Goal: Transaction & Acquisition: Purchase product/service

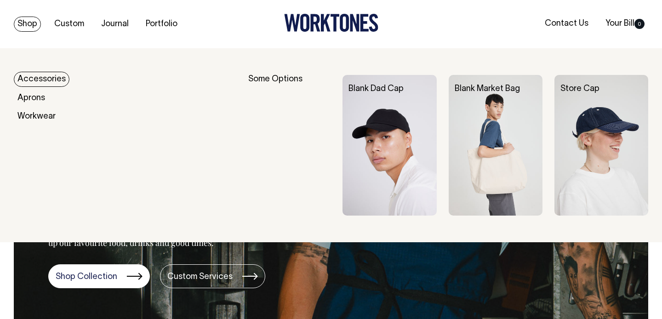
click at [35, 26] on link "Shop" at bounding box center [27, 24] width 27 height 15
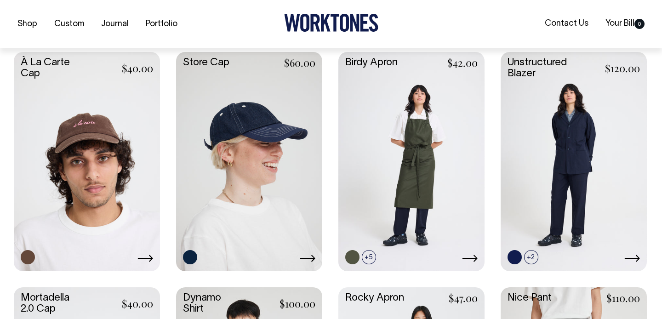
scroll to position [455, 0]
click at [254, 172] on link at bounding box center [249, 159] width 146 height 217
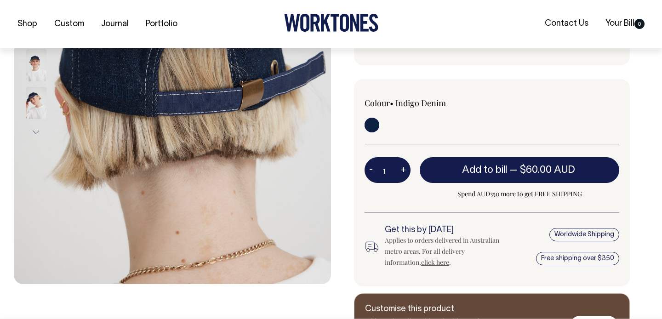
scroll to position [240, 0]
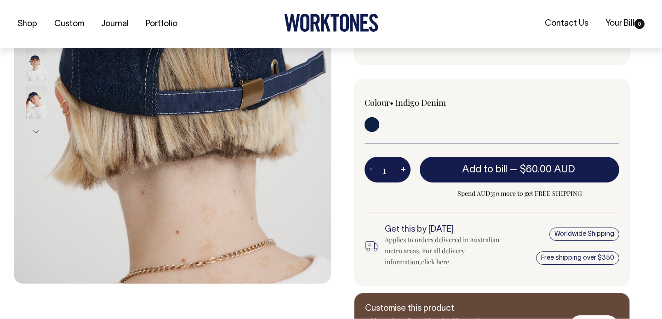
click at [189, 181] on img at bounding box center [172, 45] width 317 height 475
drag, startPoint x: 189, startPoint y: 181, endPoint x: 212, endPoint y: 202, distance: 31.2
click at [212, 202] on img at bounding box center [172, 45] width 317 height 475
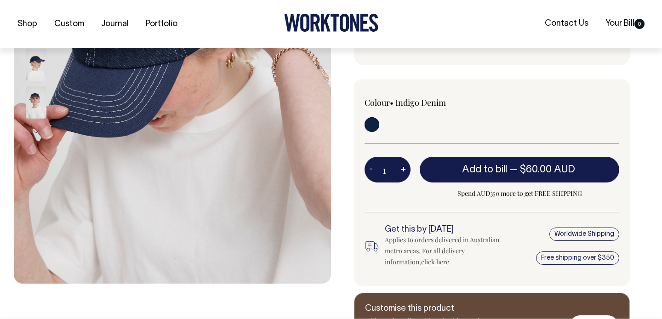
click at [30, 93] on img at bounding box center [36, 102] width 21 height 32
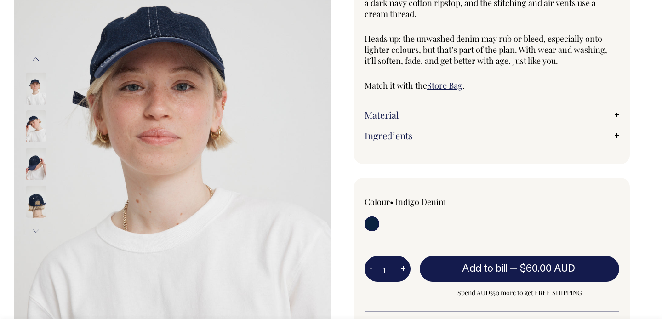
scroll to position [141, 0]
click at [34, 164] on img at bounding box center [36, 164] width 21 height 32
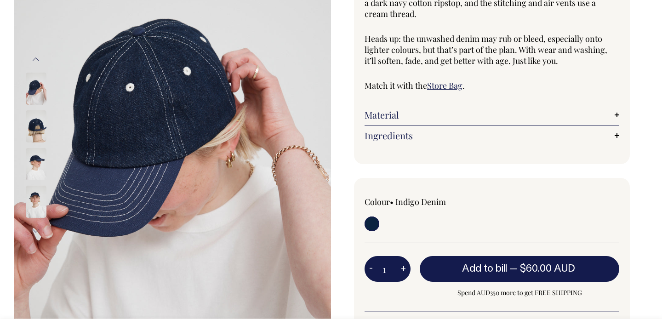
click at [41, 111] on img at bounding box center [36, 126] width 21 height 32
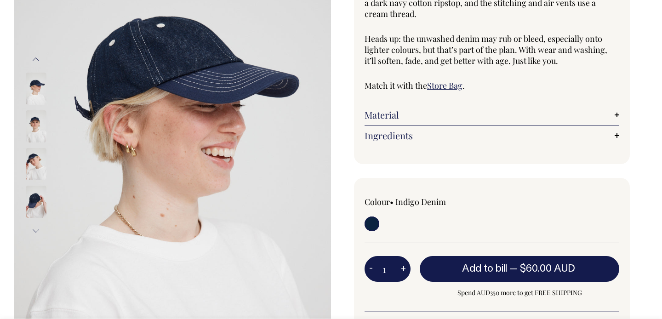
click at [34, 73] on img at bounding box center [36, 89] width 21 height 32
click at [34, 88] on img at bounding box center [36, 89] width 21 height 32
click at [34, 52] on button "Previous" at bounding box center [36, 59] width 14 height 21
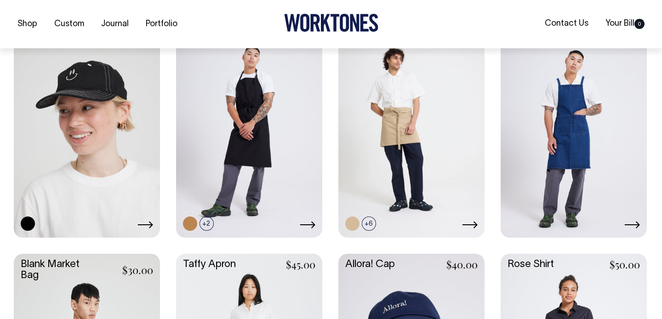
click at [139, 128] on link at bounding box center [87, 126] width 146 height 217
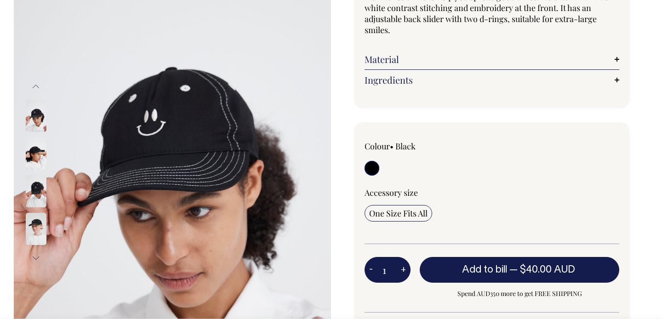
scroll to position [114, 0]
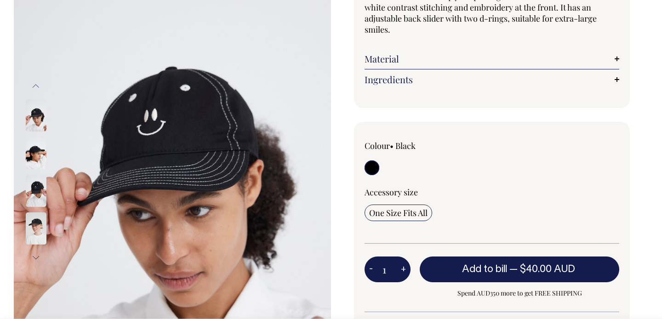
click at [34, 227] on img at bounding box center [36, 228] width 21 height 32
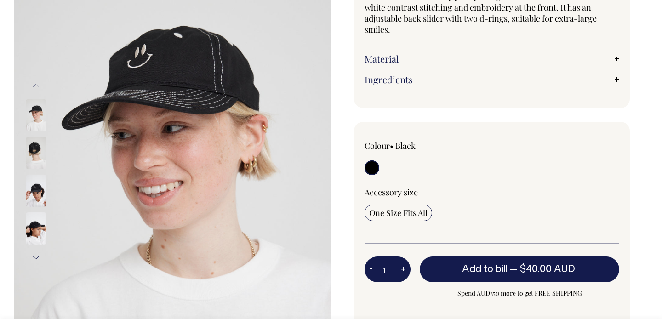
click at [37, 258] on button "Next" at bounding box center [36, 257] width 14 height 21
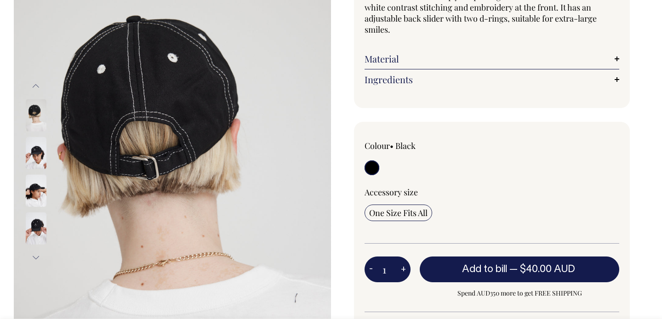
click at [37, 258] on button "Next" at bounding box center [36, 257] width 14 height 21
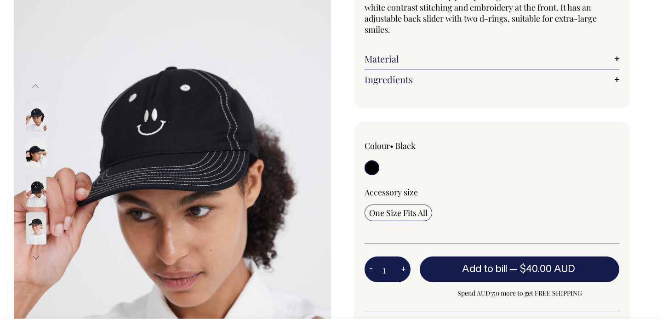
click at [37, 196] on img at bounding box center [36, 191] width 21 height 32
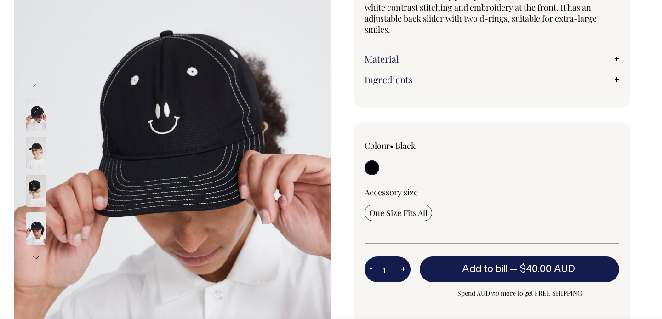
click at [38, 158] on img at bounding box center [36, 153] width 21 height 32
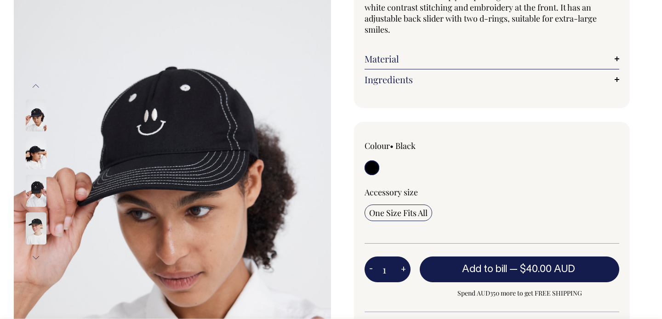
click at [34, 218] on img at bounding box center [36, 228] width 21 height 32
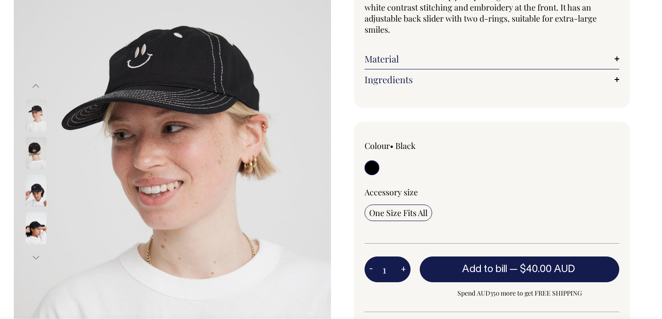
click at [39, 258] on button "Next" at bounding box center [36, 257] width 14 height 21
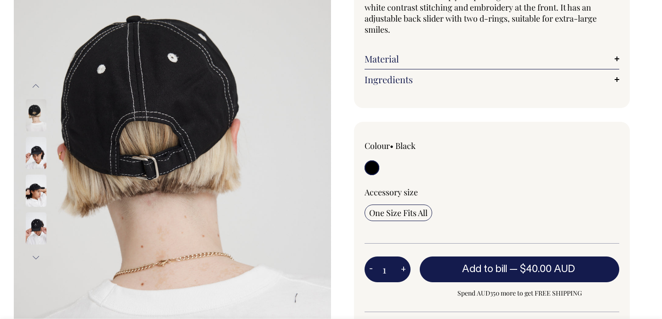
click at [39, 258] on button "Next" at bounding box center [36, 257] width 14 height 21
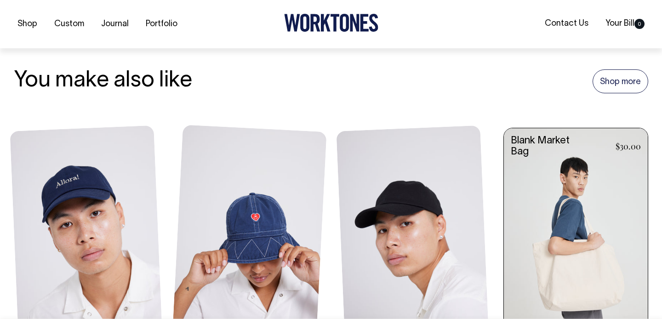
scroll to position [575, 0]
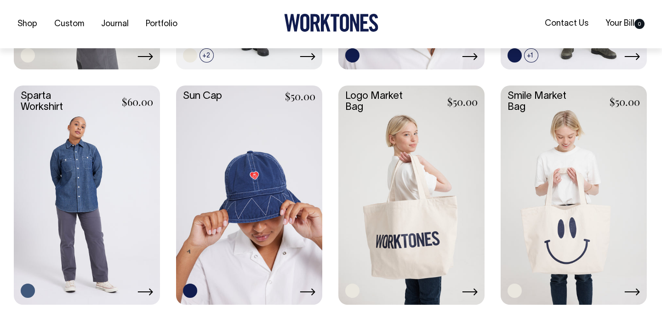
scroll to position [1363, 0]
click at [399, 152] on link at bounding box center [411, 193] width 146 height 217
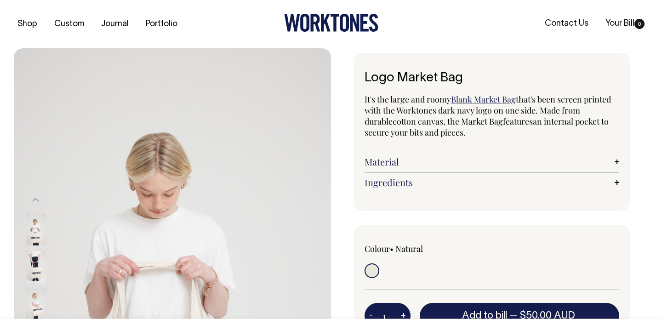
click at [36, 232] on img at bounding box center [36, 229] width 21 height 32
click at [33, 302] on img at bounding box center [36, 304] width 21 height 32
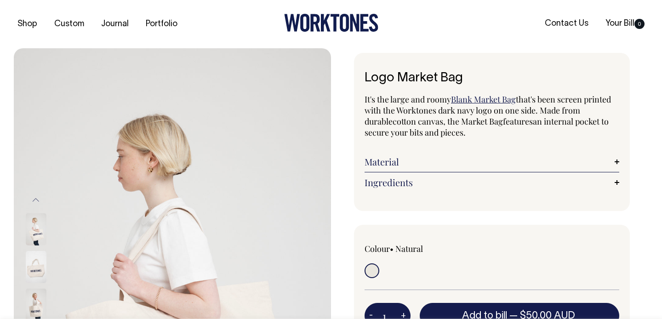
click at [38, 310] on img at bounding box center [36, 304] width 21 height 32
